Goal: Task Accomplishment & Management: Manage account settings

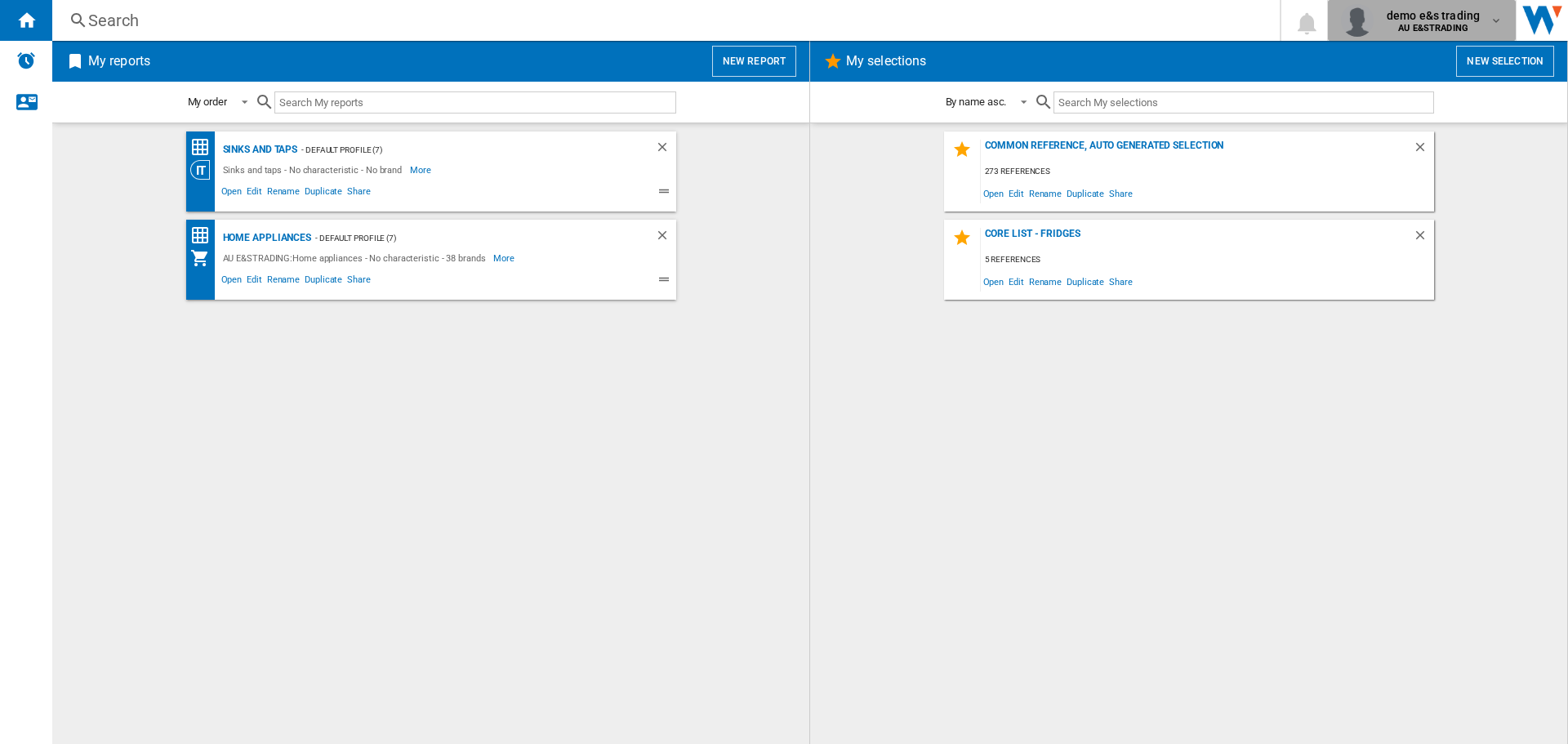
click at [1440, 12] on span "demo e&s trading" at bounding box center [1433, 15] width 93 height 16
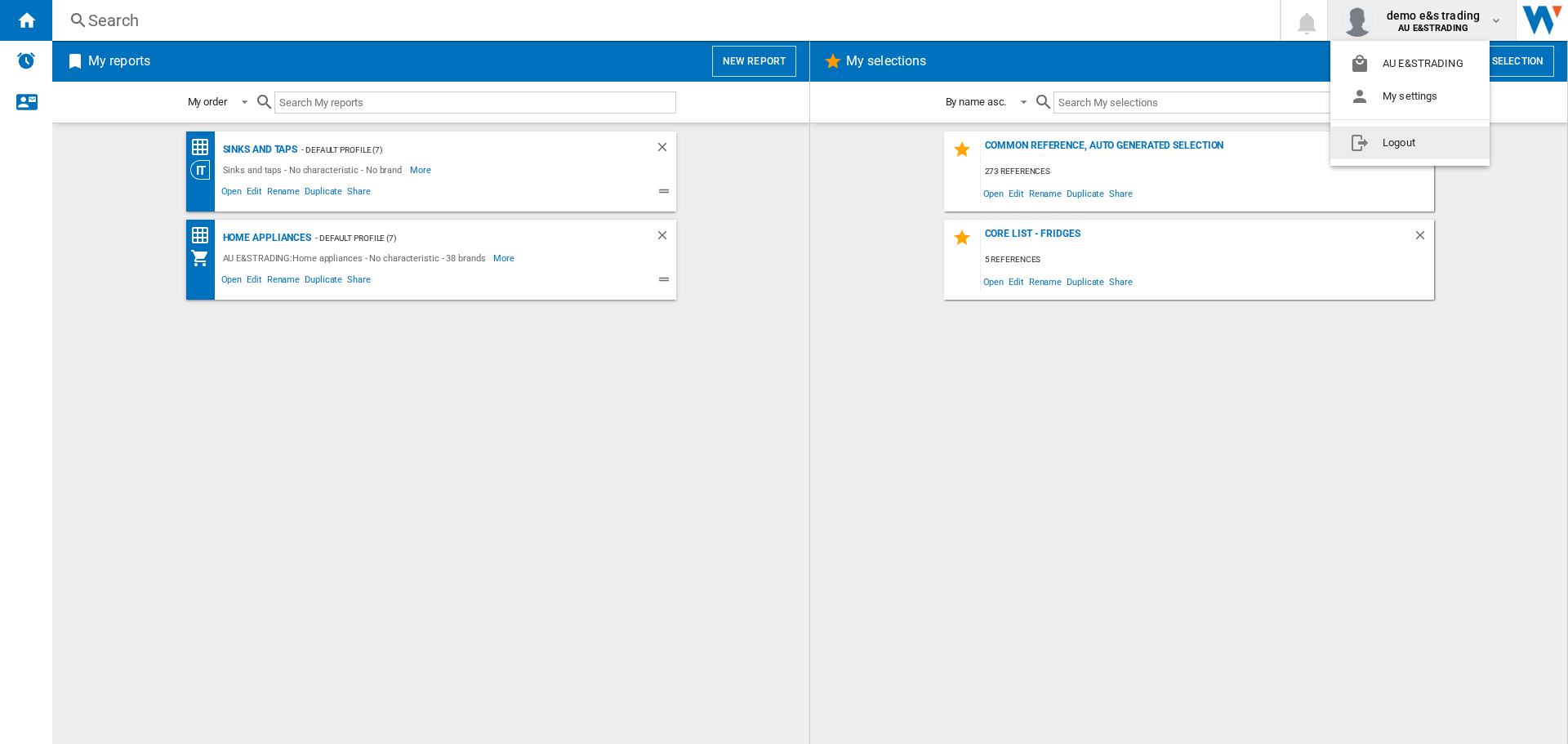
click at [1408, 150] on button "Logout" at bounding box center [1410, 143] width 159 height 33
